Goal: Transaction & Acquisition: Subscribe to service/newsletter

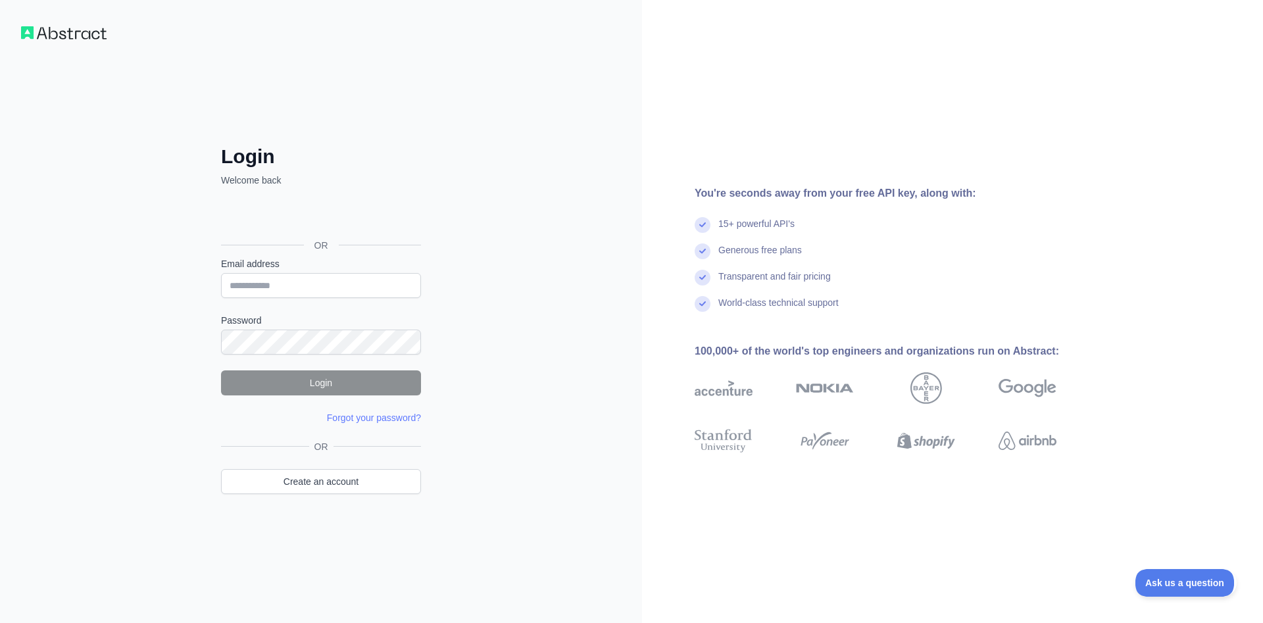
click at [339, 213] on div "Fazer login com o Google. Abre em uma nova guia" at bounding box center [319, 215] width 197 height 29
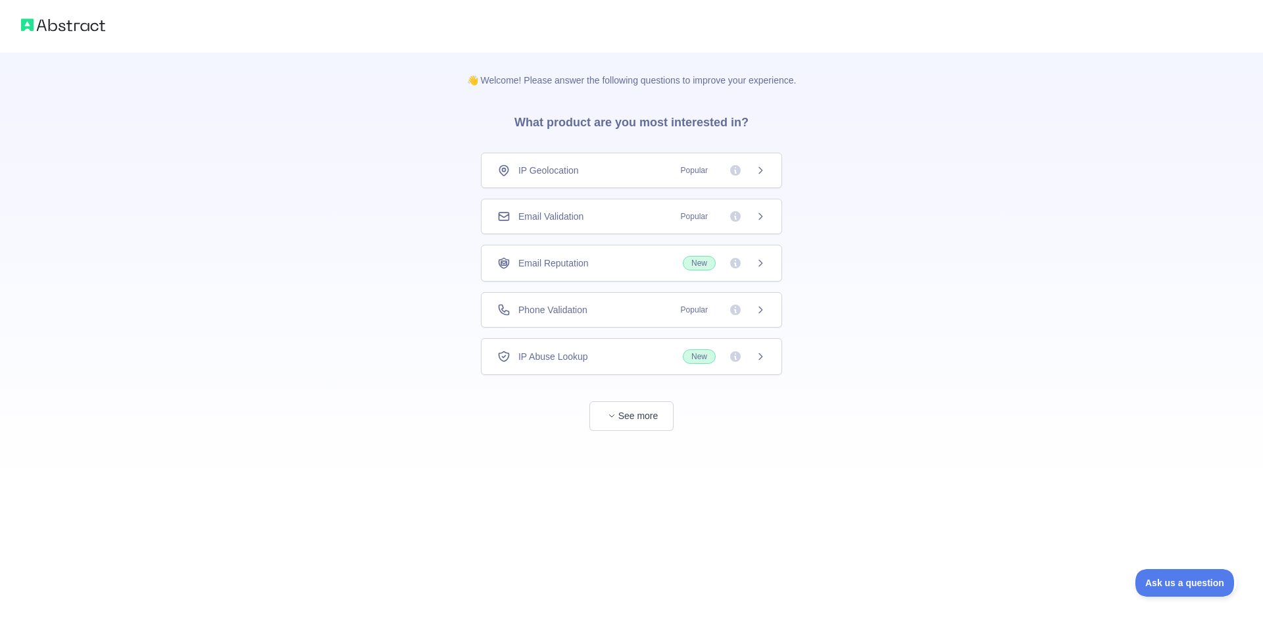
click at [670, 220] on div "Email Validation Popular" at bounding box center [631, 216] width 268 height 13
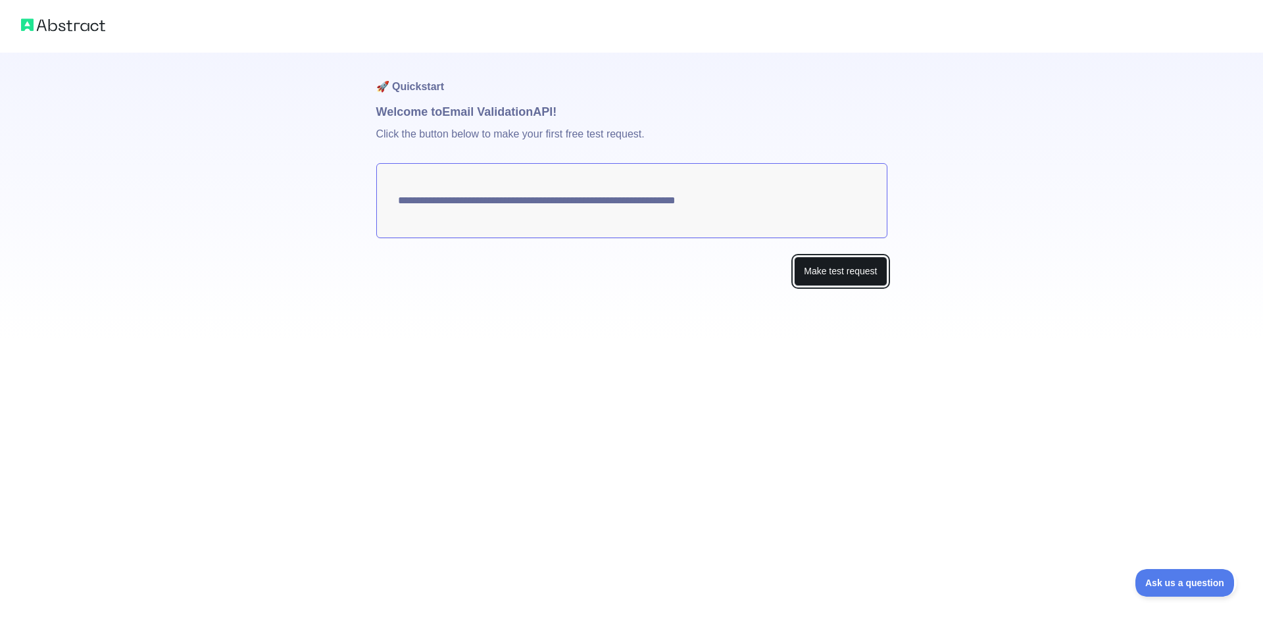
click at [822, 279] on button "Make test request" at bounding box center [840, 272] width 93 height 30
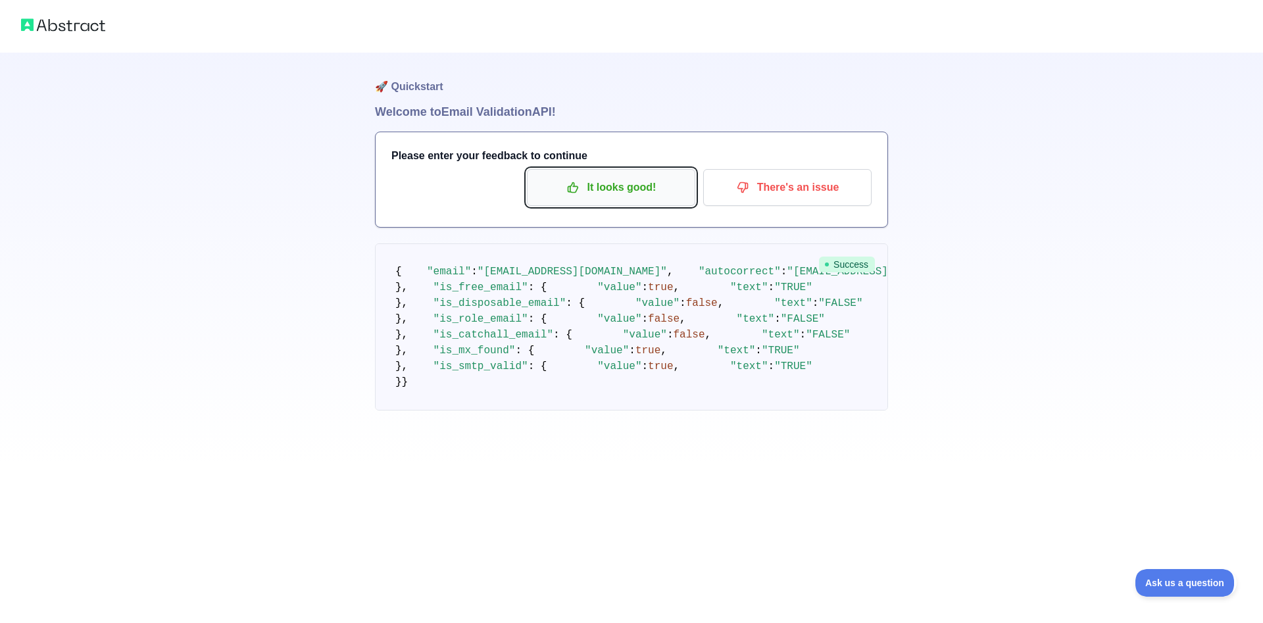
click at [651, 196] on p "It looks good!" at bounding box center [611, 187] width 149 height 22
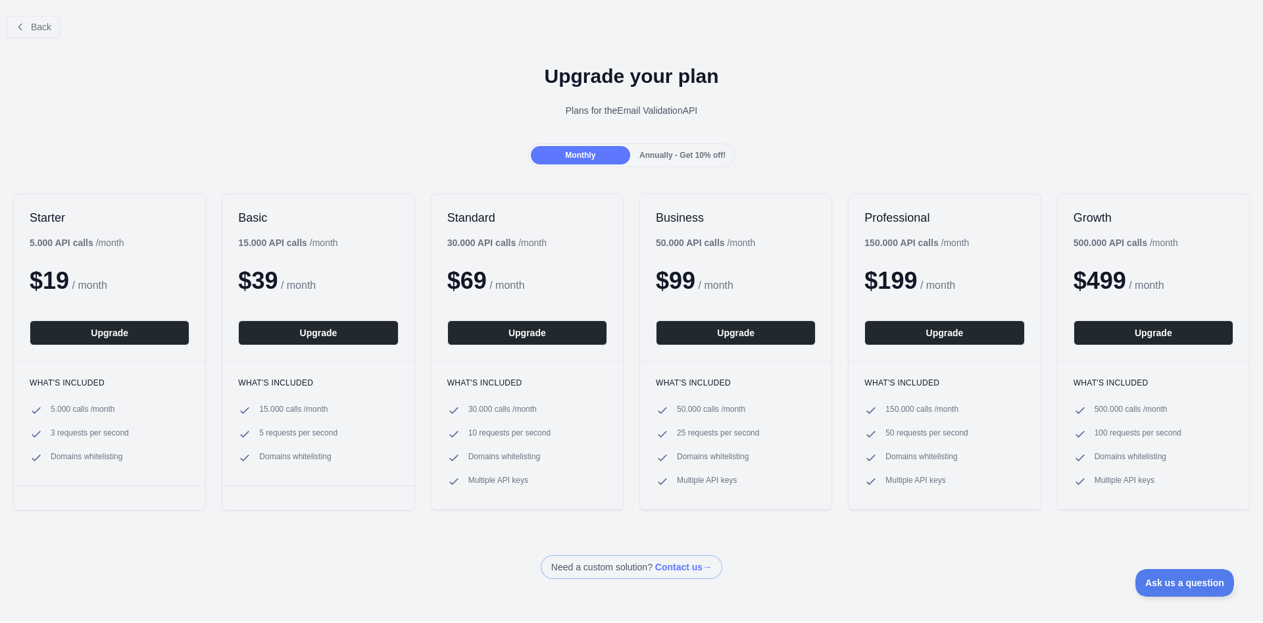
click at [670, 161] on div "Annually - Get 10% off!" at bounding box center [682, 155] width 99 height 18
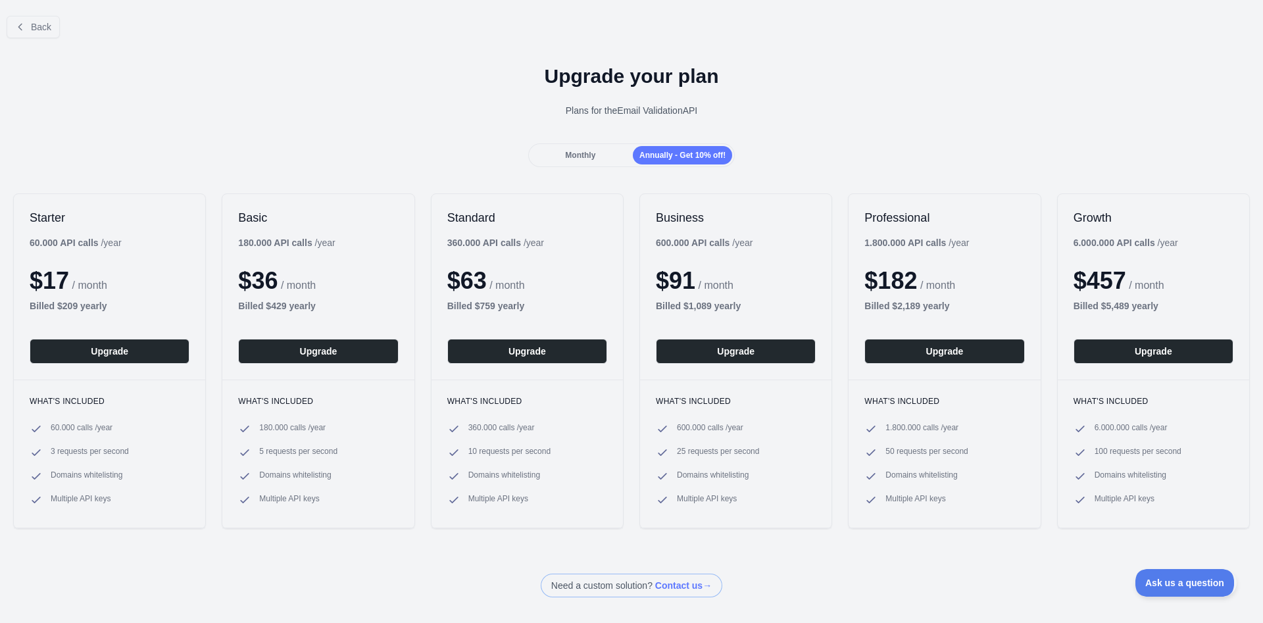
click at [610, 161] on div "Monthly" at bounding box center [580, 155] width 99 height 18
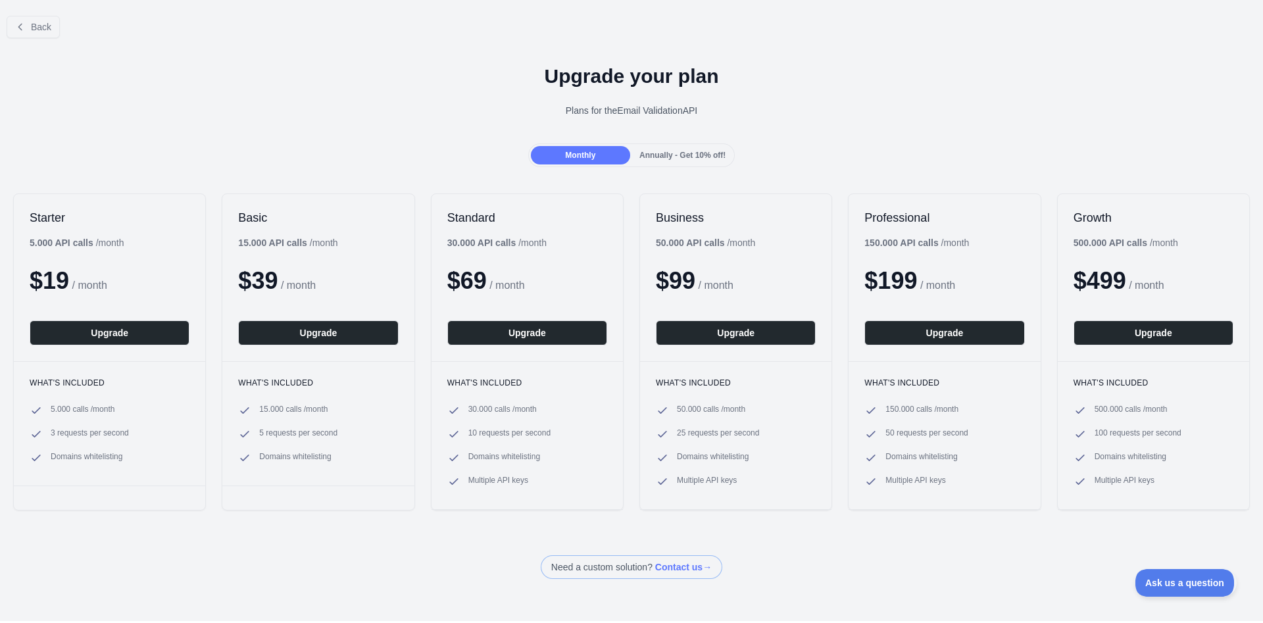
click at [662, 155] on span "Annually - Get 10% off!" at bounding box center [682, 155] width 86 height 9
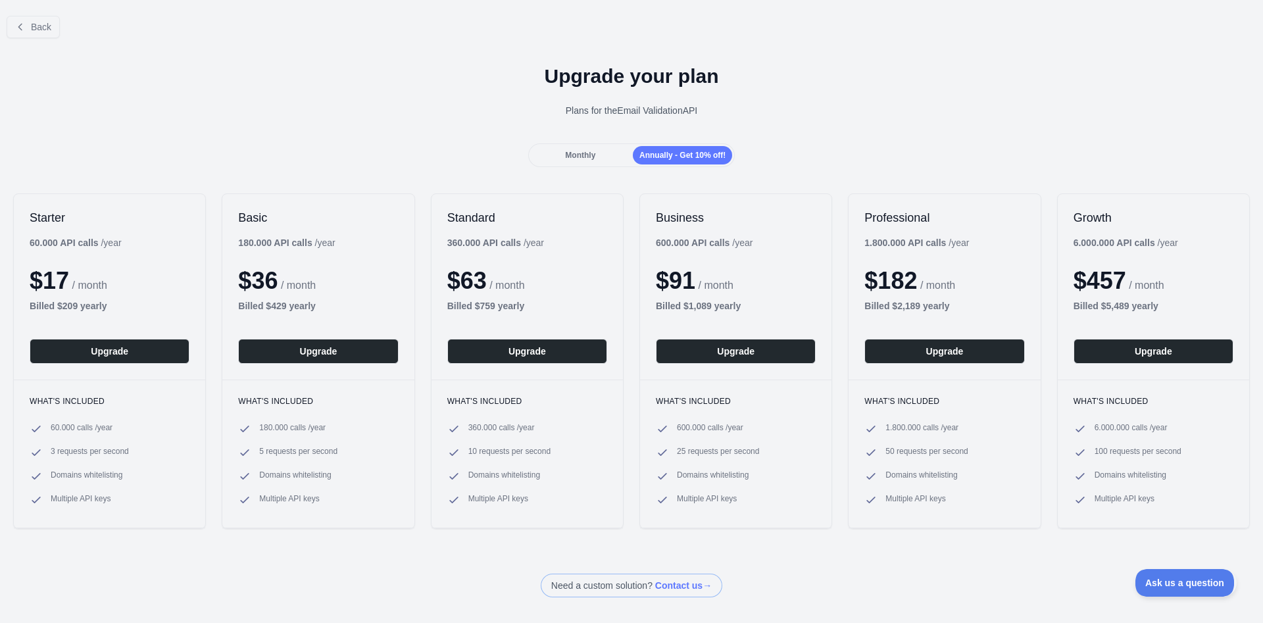
click at [595, 153] on span "Monthly" at bounding box center [580, 155] width 30 height 9
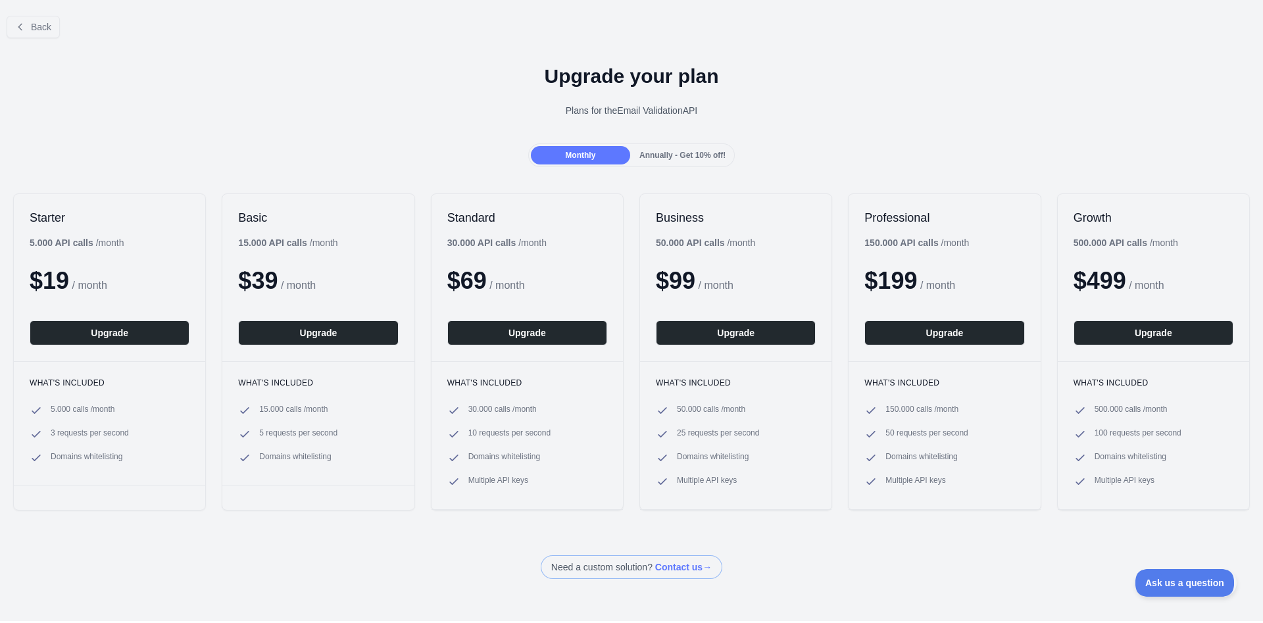
click at [657, 151] on span "Annually - Get 10% off!" at bounding box center [682, 155] width 86 height 9
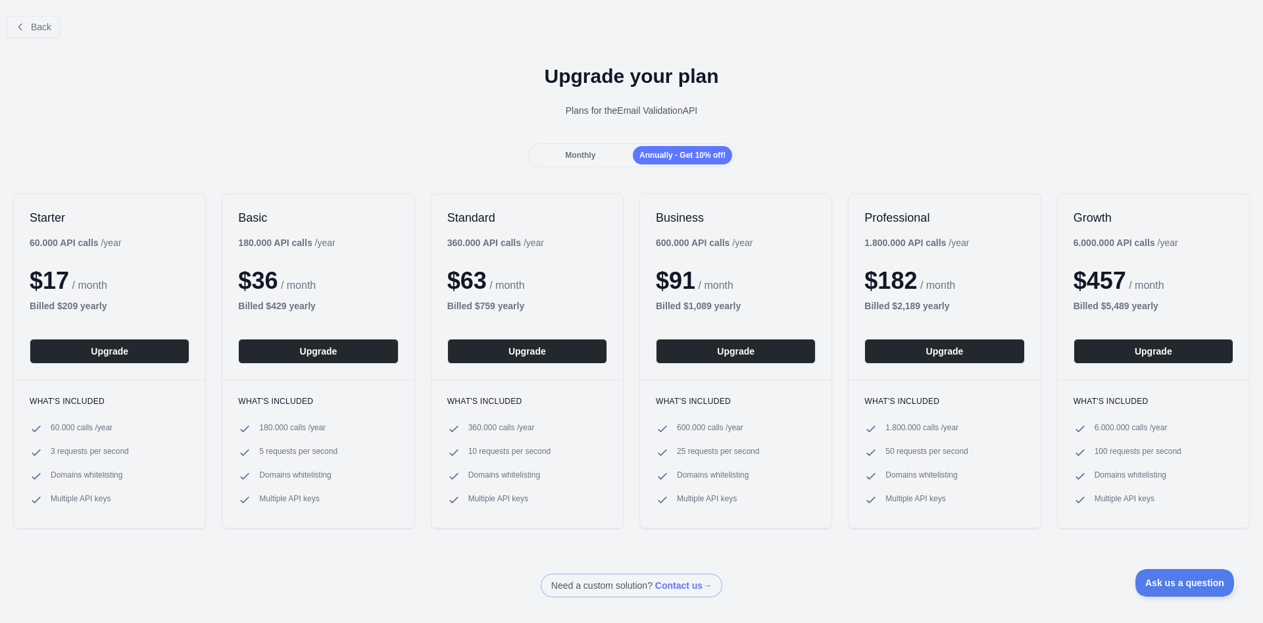
click at [574, 156] on span "Monthly" at bounding box center [580, 155] width 30 height 9
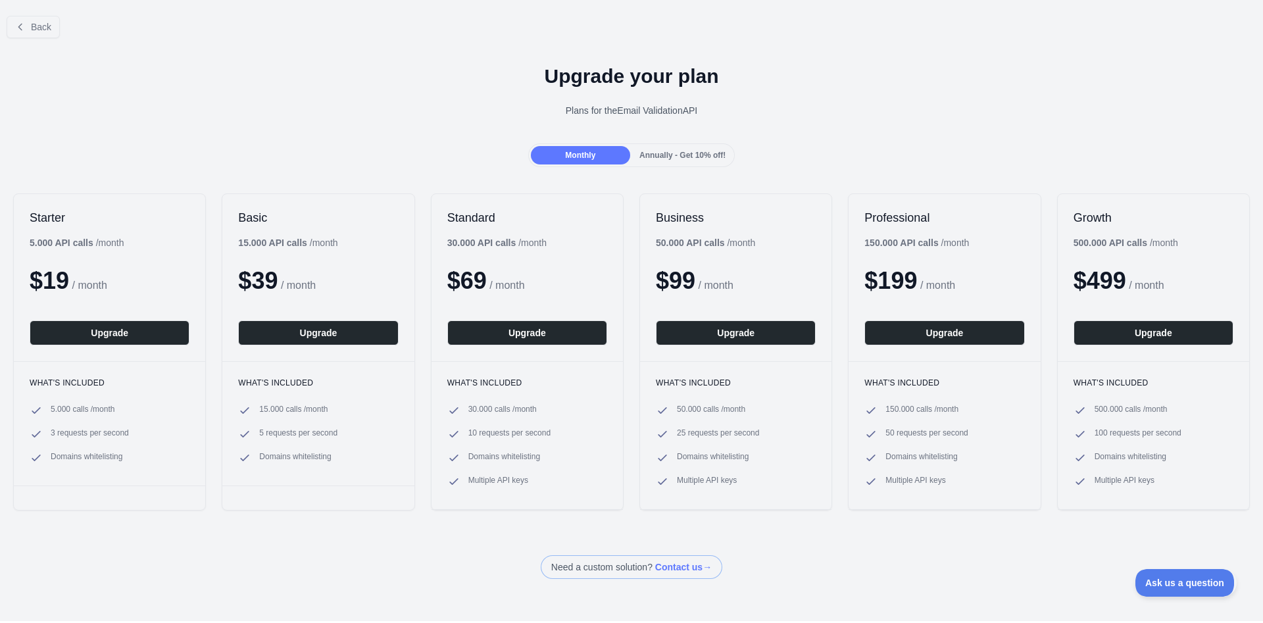
click at [691, 155] on span "Annually - Get 10% off!" at bounding box center [682, 155] width 86 height 9
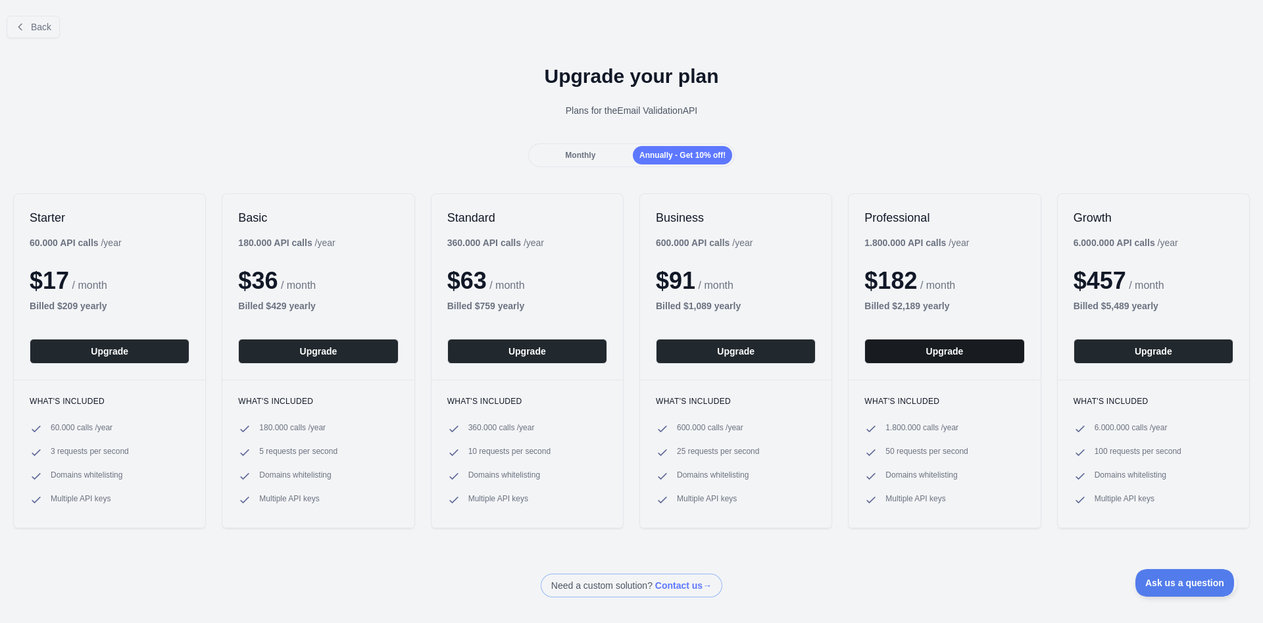
click at [930, 347] on button "Upgrade" at bounding box center [944, 351] width 160 height 25
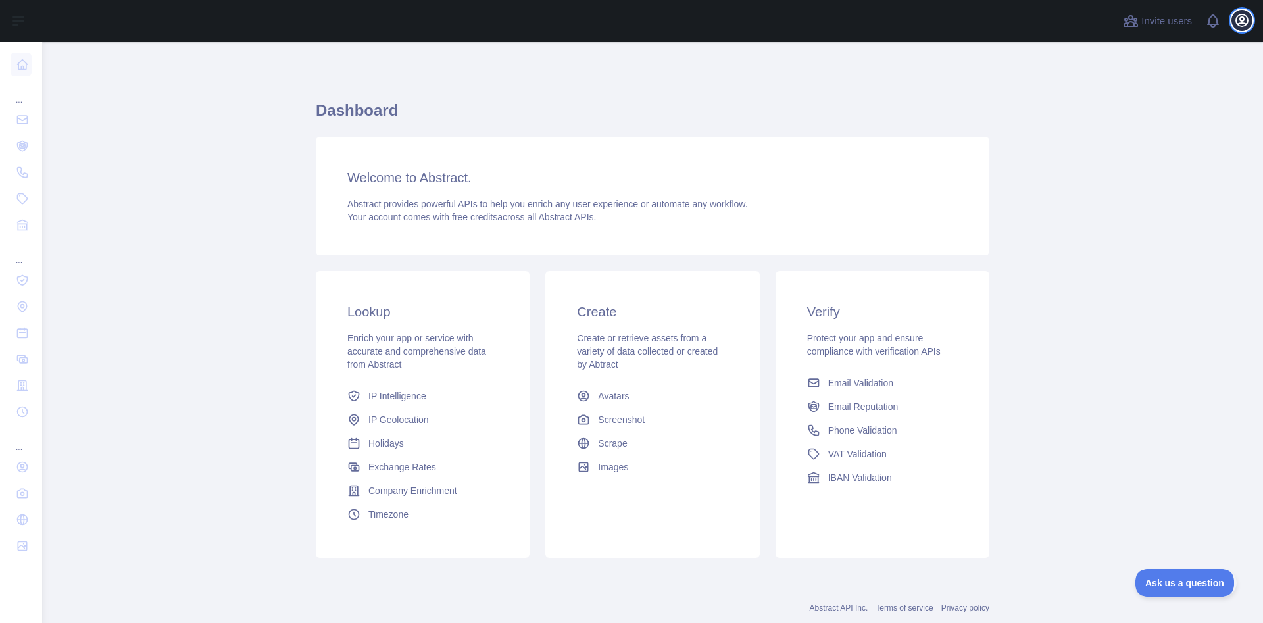
click at [1241, 19] on icon "button" at bounding box center [1242, 20] width 16 height 16
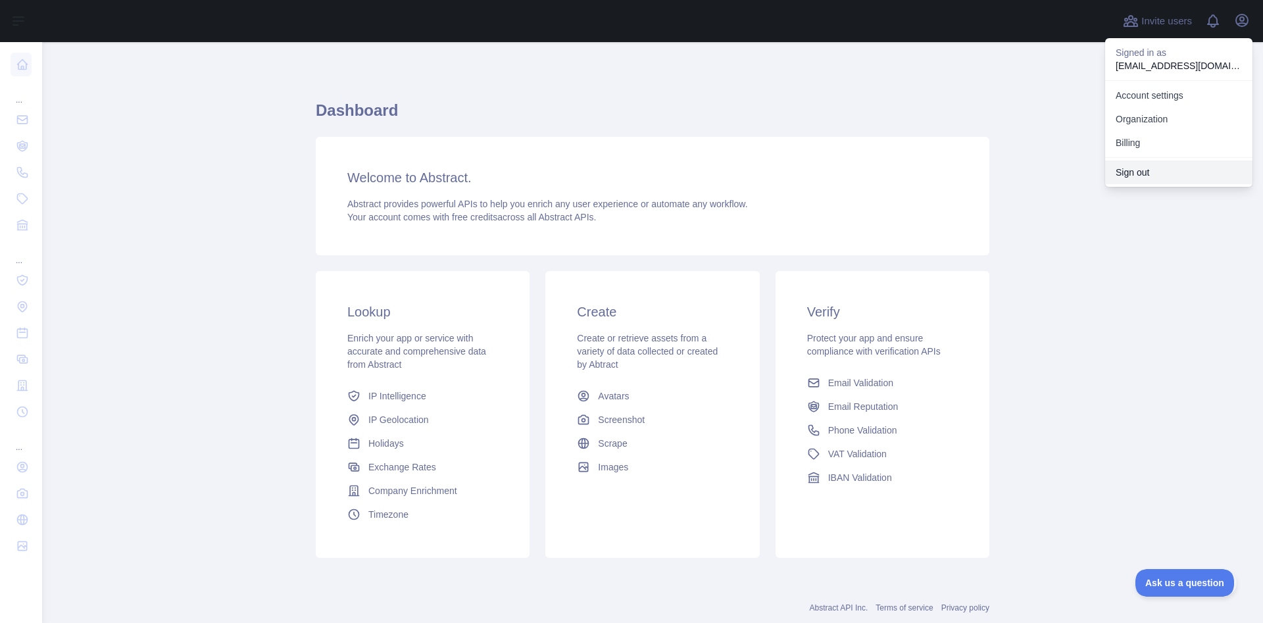
click at [1145, 168] on button "Sign out" at bounding box center [1178, 173] width 147 height 24
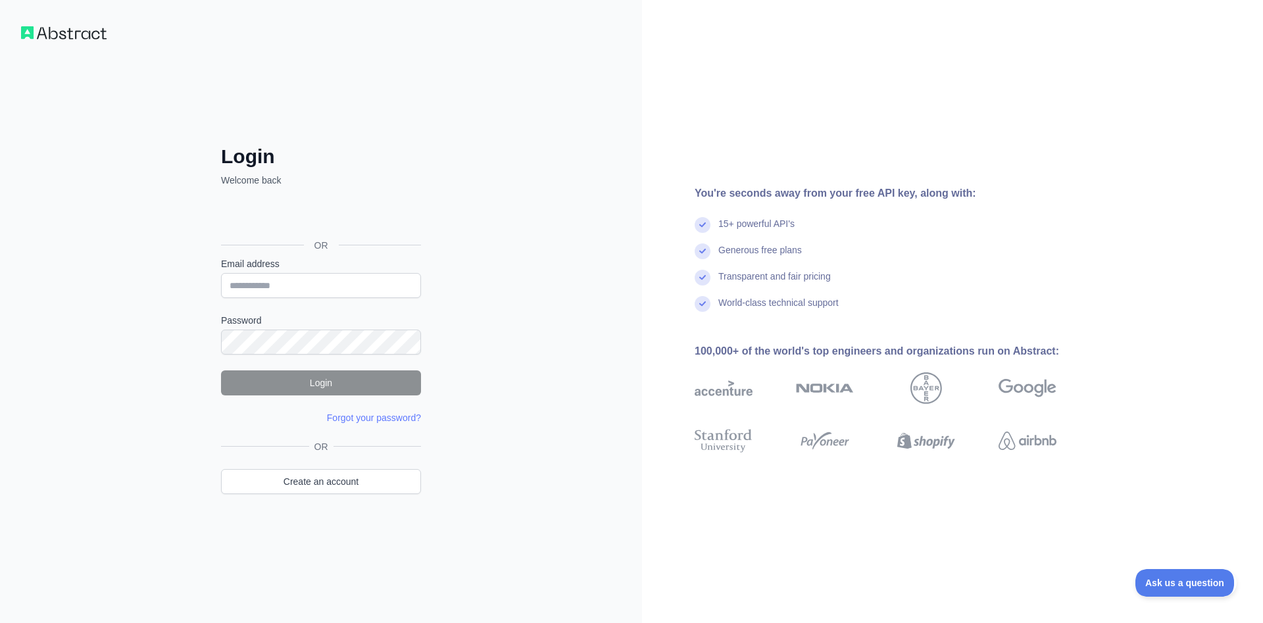
click at [332, 220] on div "Fazer login com o Google. Abre em uma nova guia" at bounding box center [319, 215] width 197 height 29
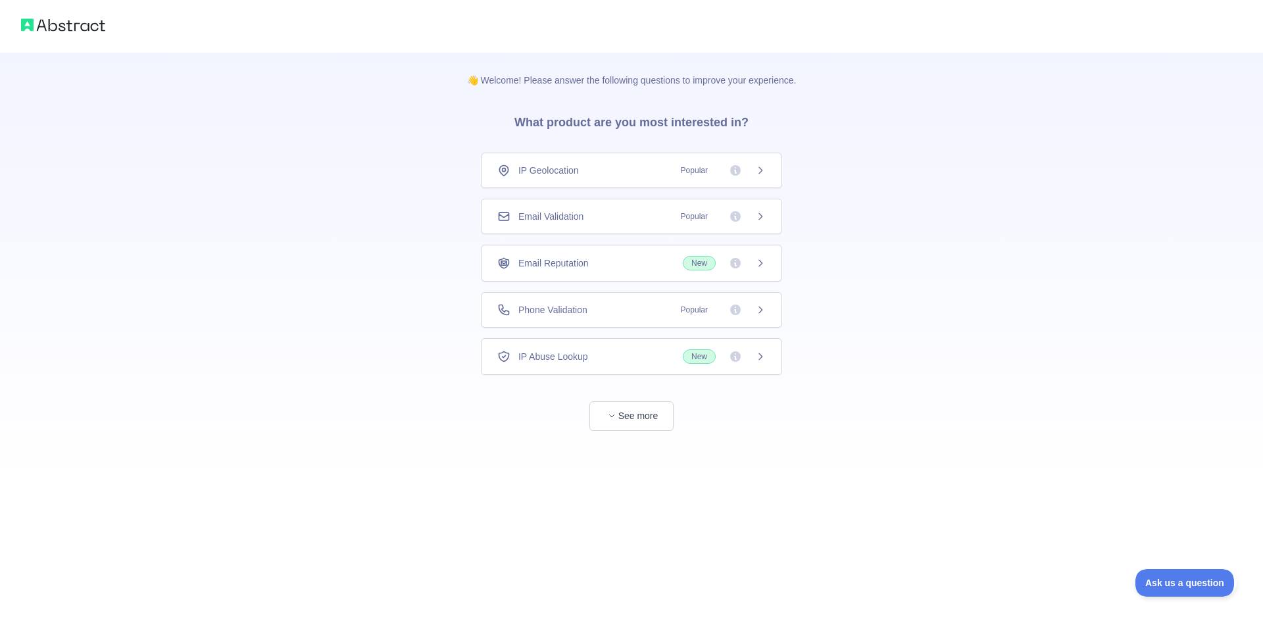
click at [764, 270] on div "Email Reputation New" at bounding box center [631, 263] width 301 height 37
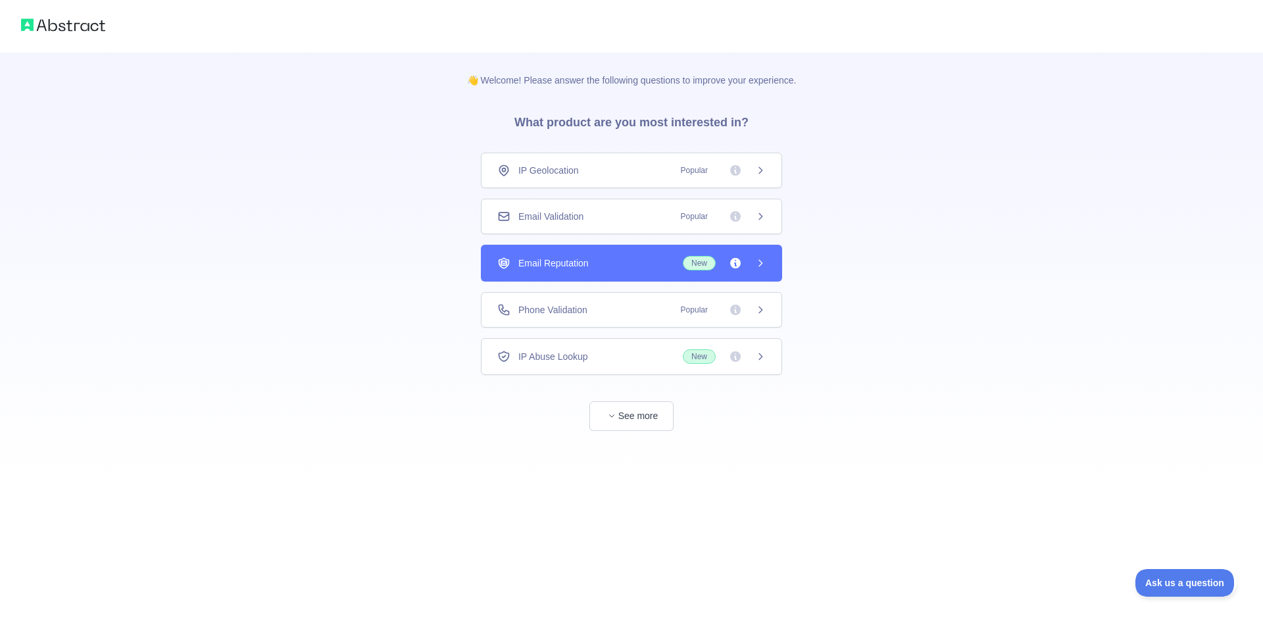
click at [769, 228] on div "Email Validation Popular" at bounding box center [631, 217] width 301 height 36
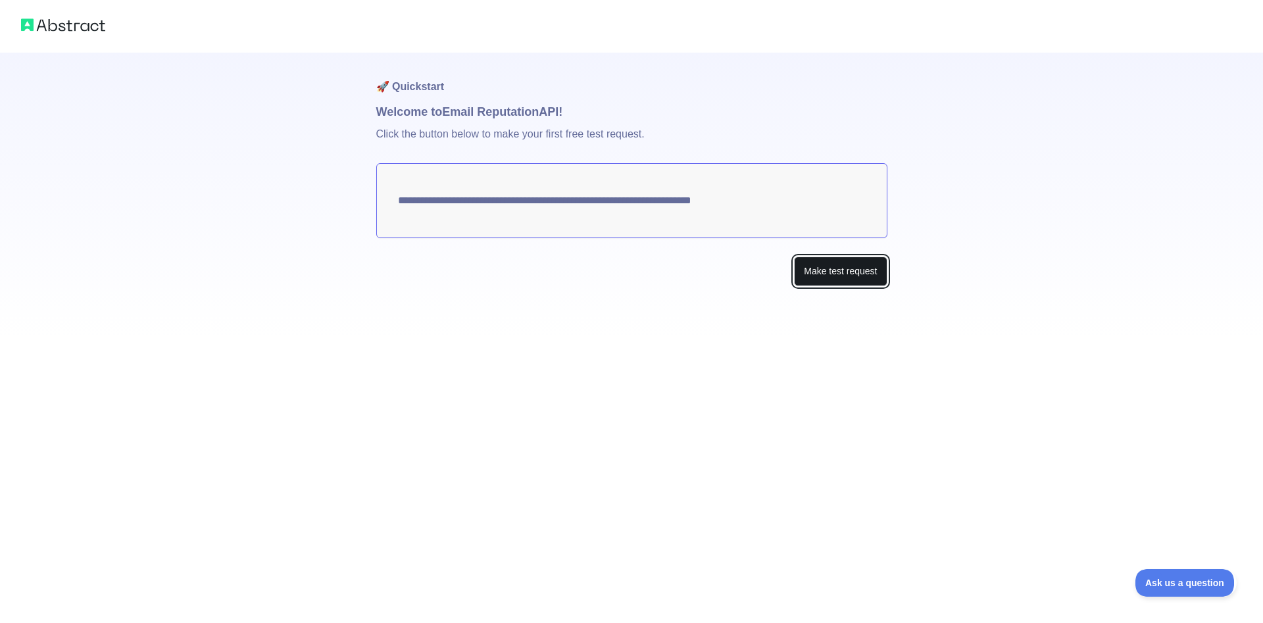
click at [852, 269] on button "Make test request" at bounding box center [840, 272] width 93 height 30
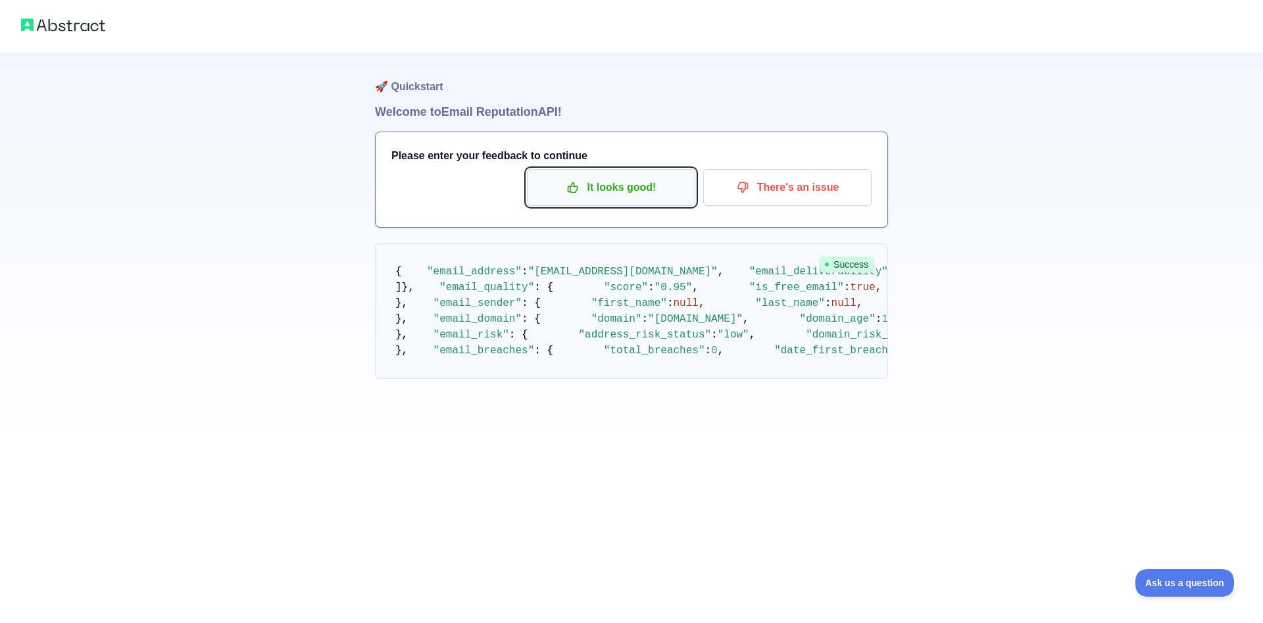
click at [644, 182] on p "It looks good!" at bounding box center [611, 187] width 149 height 22
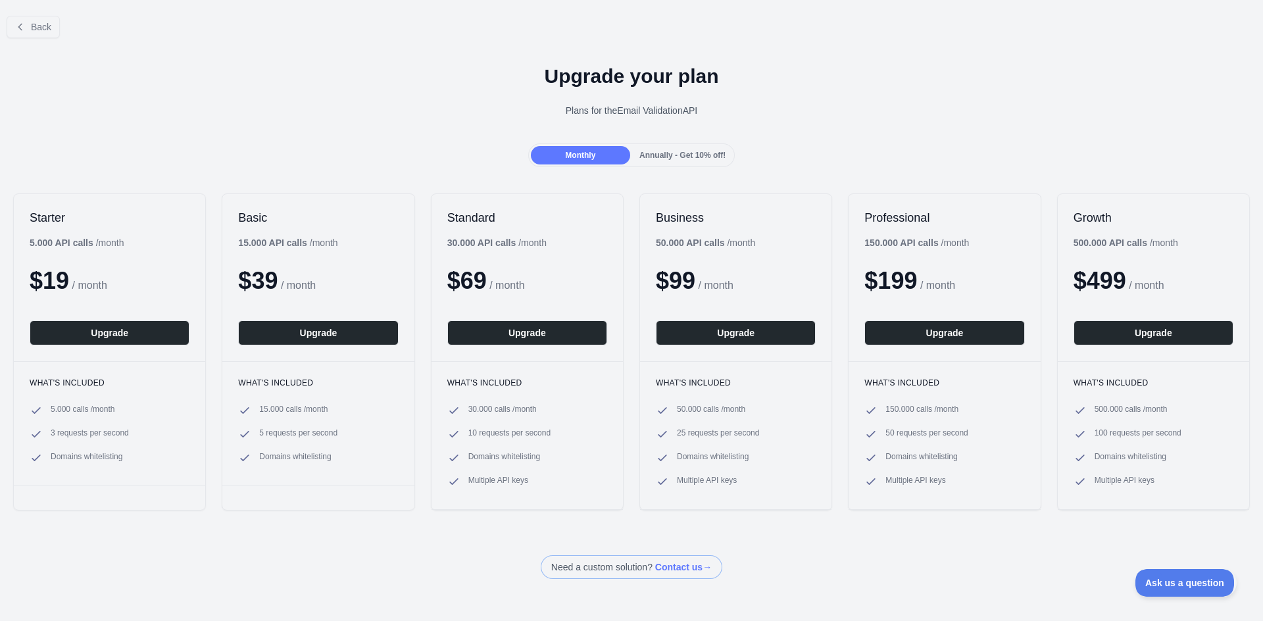
click at [670, 155] on span "Annually - Get 10% off!" at bounding box center [682, 155] width 86 height 9
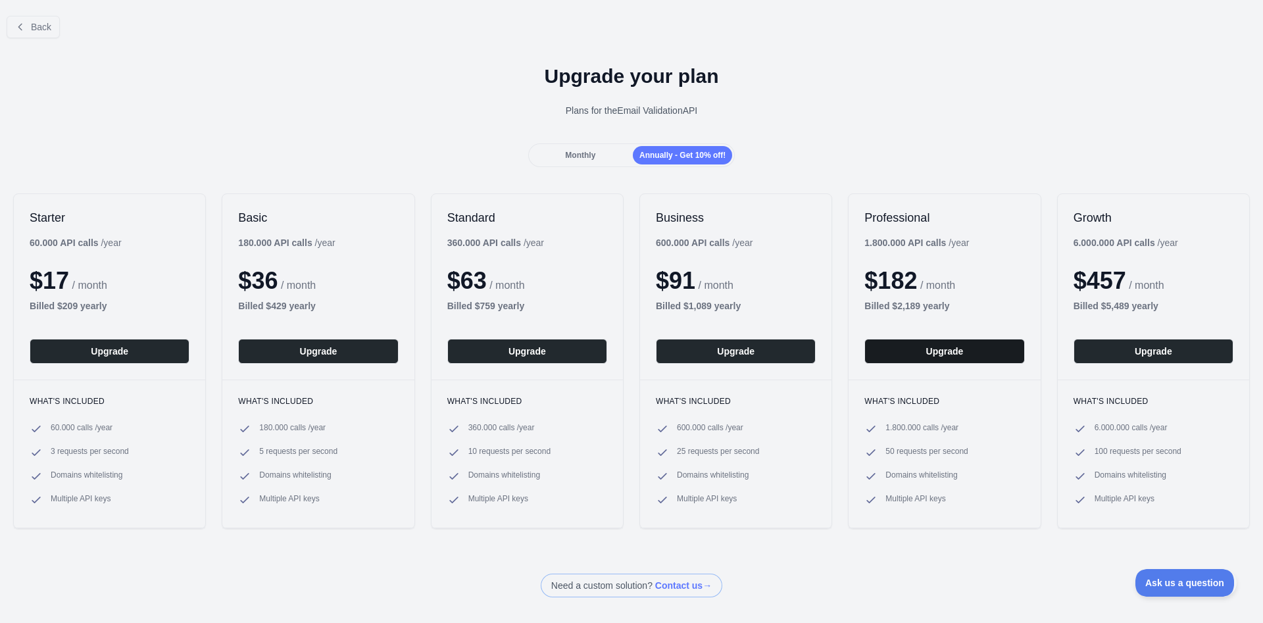
click at [899, 359] on button "Upgrade" at bounding box center [944, 351] width 160 height 25
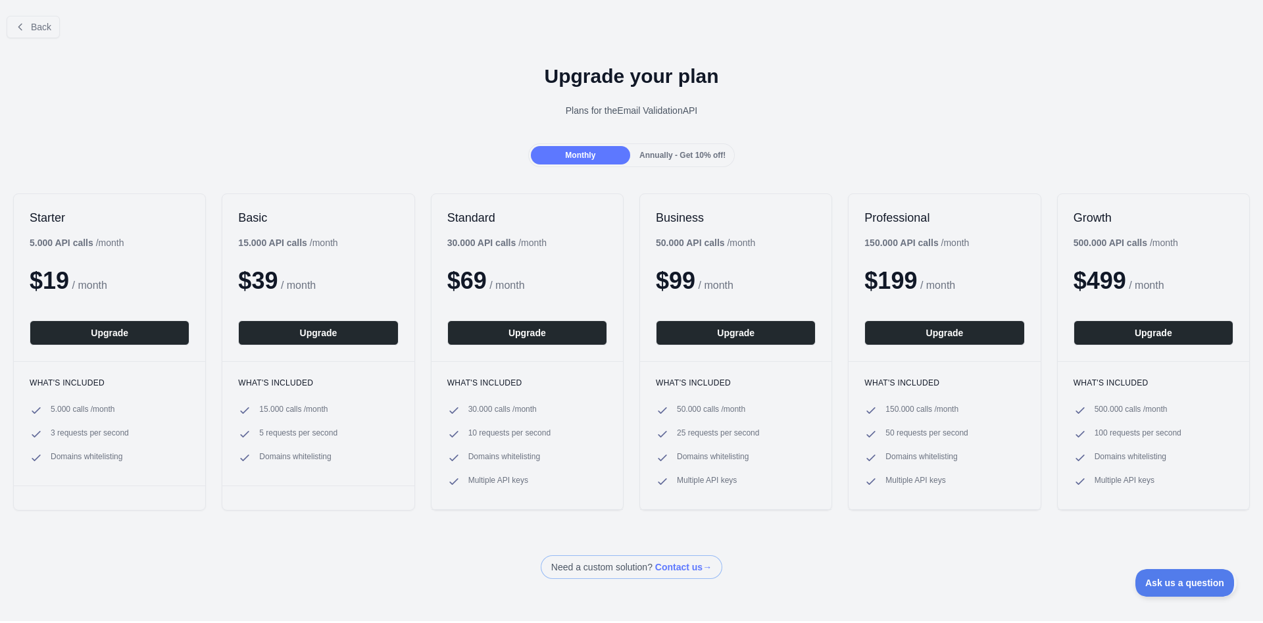
click at [588, 157] on span "Monthly" at bounding box center [580, 155] width 30 height 9
click at [921, 332] on button "Upgrade" at bounding box center [944, 332] width 160 height 25
